Goal: Task Accomplishment & Management: Manage account settings

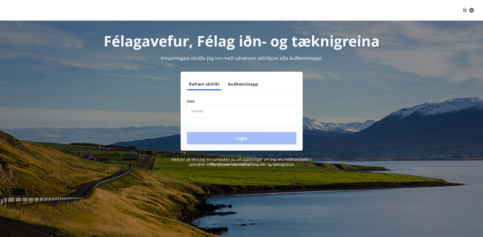
click at [202, 109] on input "phone" at bounding box center [242, 111] width 110 height 13
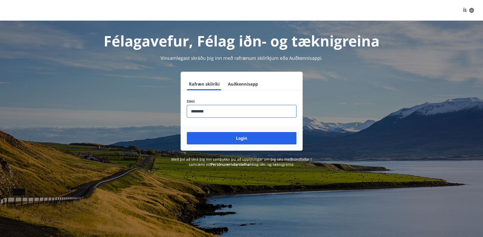
type input "********"
click at [187, 132] on button "Login" at bounding box center [242, 138] width 110 height 12
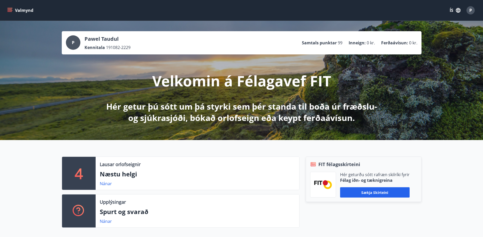
click at [70, 45] on div "P" at bounding box center [73, 42] width 14 height 14
click at [470, 12] on span "P" at bounding box center [470, 10] width 3 height 6
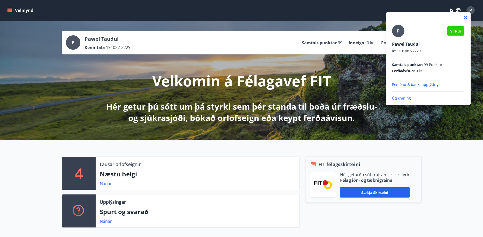
click at [398, 99] on p "Útskráning" at bounding box center [428, 98] width 72 height 5
